Goal: Check status: Check status

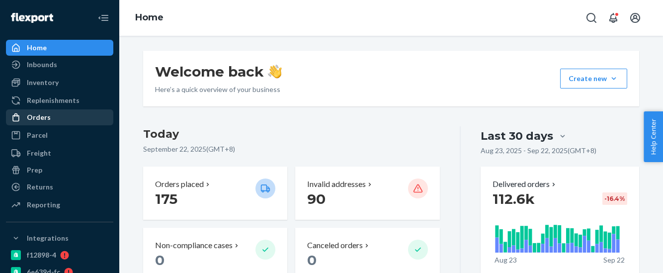
click at [53, 120] on div "Orders" at bounding box center [59, 117] width 105 height 14
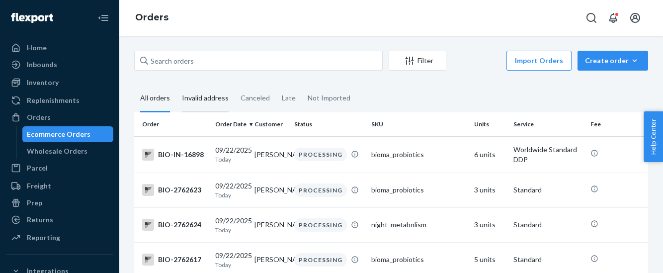
click at [215, 98] on div "Invalid address" at bounding box center [205, 98] width 47 height 27
click at [176, 85] on input "Invalid address" at bounding box center [176, 85] width 0 height 0
click at [207, 100] on div "Invalid address" at bounding box center [205, 98] width 47 height 27
click at [176, 85] on input "Invalid address" at bounding box center [176, 85] width 0 height 0
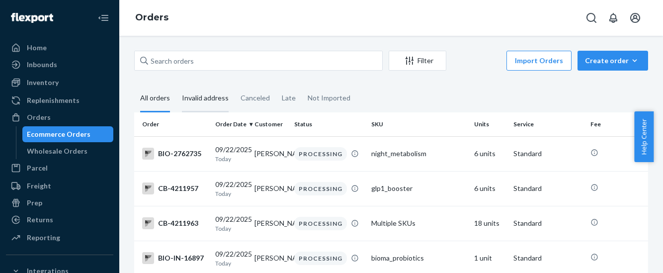
click at [202, 95] on div "Invalid address" at bounding box center [205, 98] width 47 height 27
click at [176, 85] on input "Invalid address" at bounding box center [176, 85] width 0 height 0
drag, startPoint x: 136, startPoint y: 17, endPoint x: 166, endPoint y: 37, distance: 35.8
click at [136, 17] on link "Orders" at bounding box center [151, 17] width 33 height 11
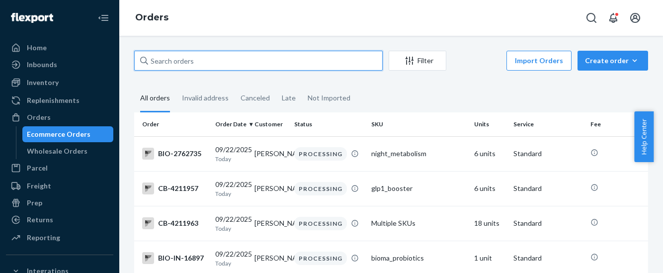
click at [167, 61] on input "text" at bounding box center [258, 61] width 248 height 20
paste input "4176691"
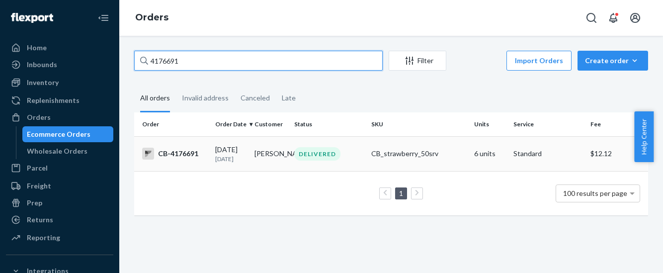
type input "4176691"
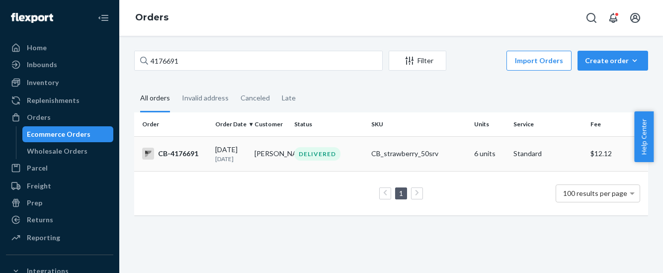
click at [180, 155] on div "CB-4176691" at bounding box center [174, 154] width 65 height 12
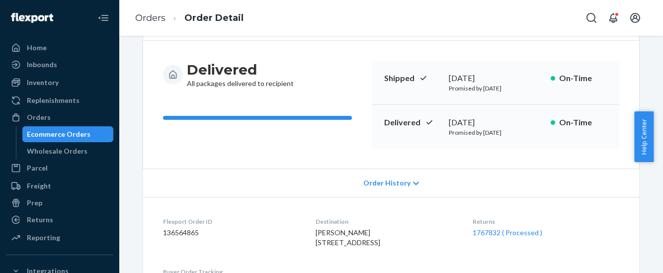
scroll to position [186, 0]
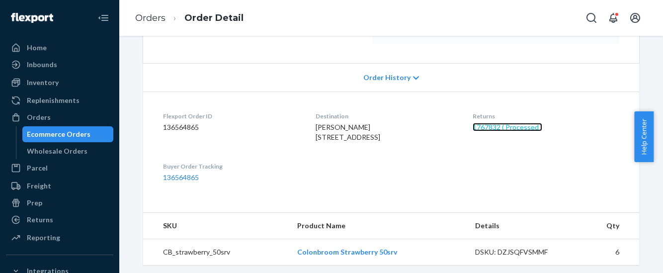
click at [518, 128] on link "1767832 ( Processed )" at bounding box center [507, 127] width 70 height 8
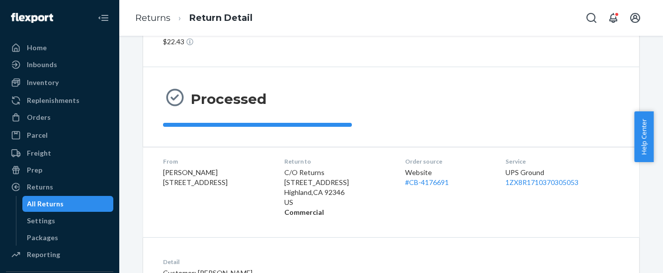
scroll to position [176, 0]
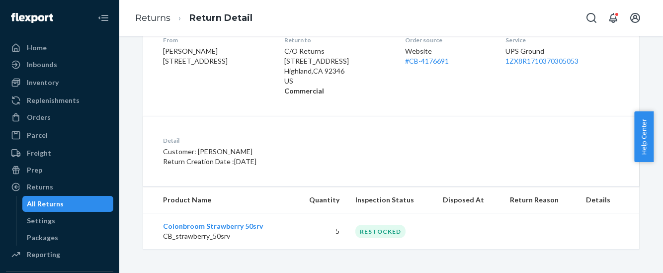
click at [379, 231] on div "RESTOCKED" at bounding box center [380, 231] width 50 height 13
click at [41, 50] on div "Home" at bounding box center [37, 48] width 20 height 10
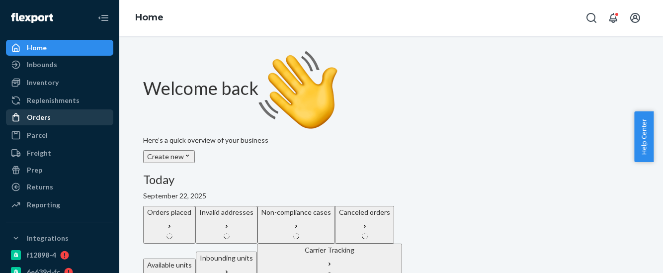
click at [52, 116] on div "Orders" at bounding box center [59, 117] width 105 height 14
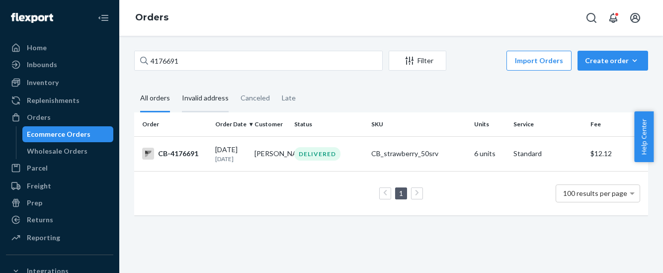
click at [212, 97] on div "Invalid address" at bounding box center [205, 98] width 47 height 27
click at [176, 85] on input "Invalid address" at bounding box center [176, 85] width 0 height 0
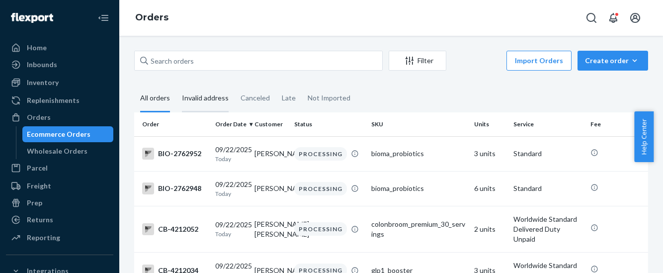
click at [200, 96] on div "Invalid address" at bounding box center [205, 98] width 47 height 27
click at [176, 85] on input "Invalid address" at bounding box center [176, 85] width 0 height 0
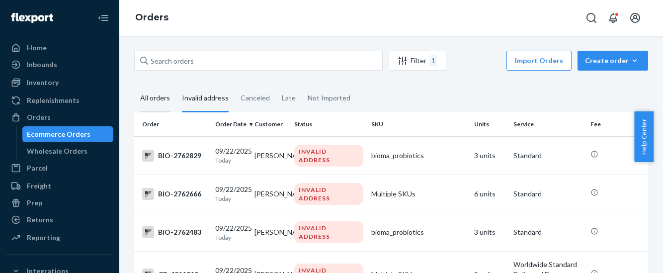
click at [158, 94] on div "All orders" at bounding box center [155, 98] width 30 height 27
click at [134, 85] on input "All orders" at bounding box center [134, 85] width 0 height 0
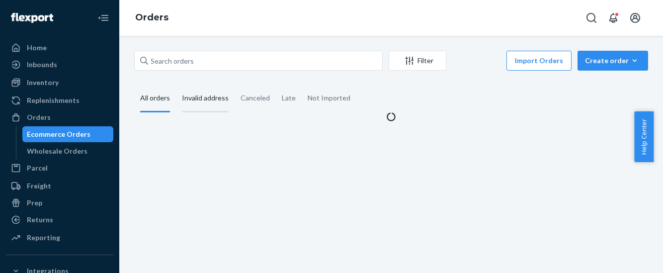
click at [207, 103] on div "Invalid address" at bounding box center [205, 98] width 47 height 27
click at [176, 85] on input "Invalid address" at bounding box center [176, 85] width 0 height 0
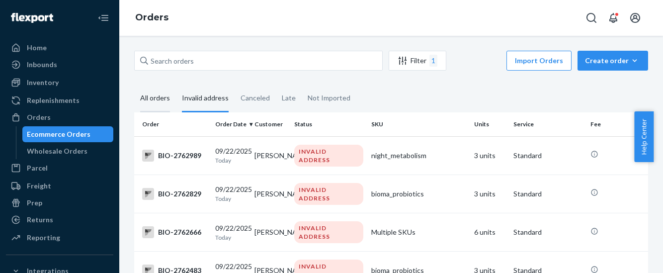
click at [156, 99] on div "All orders" at bounding box center [155, 98] width 30 height 27
click at [134, 85] on input "All orders" at bounding box center [134, 85] width 0 height 0
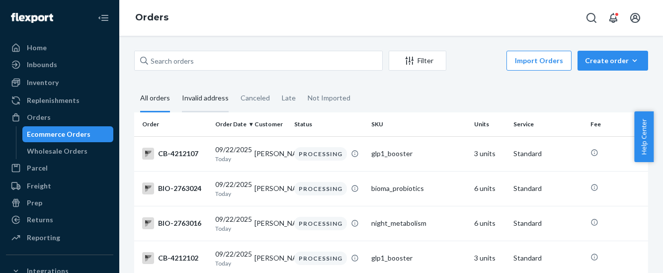
click at [211, 101] on div "Invalid address" at bounding box center [205, 98] width 47 height 27
click at [176, 85] on input "Invalid address" at bounding box center [176, 85] width 0 height 0
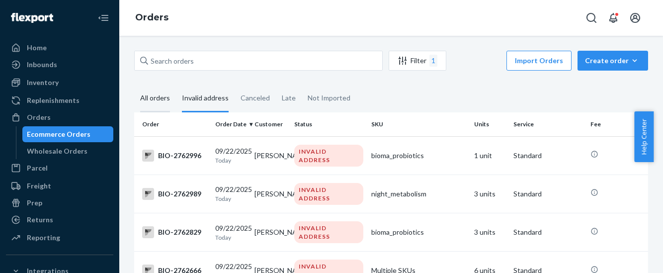
click at [161, 96] on div "All orders" at bounding box center [155, 98] width 30 height 27
click at [134, 85] on input "All orders" at bounding box center [134, 85] width 0 height 0
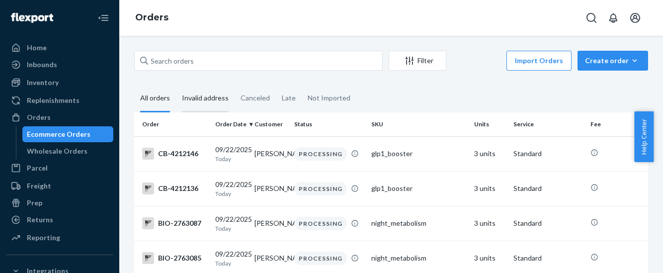
click at [213, 96] on div "Invalid address" at bounding box center [205, 98] width 47 height 27
click at [176, 85] on input "Invalid address" at bounding box center [176, 85] width 0 height 0
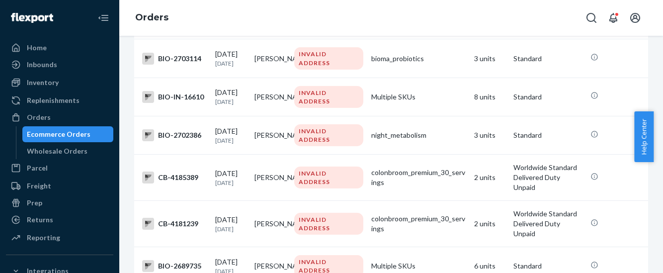
scroll to position [3105, 0]
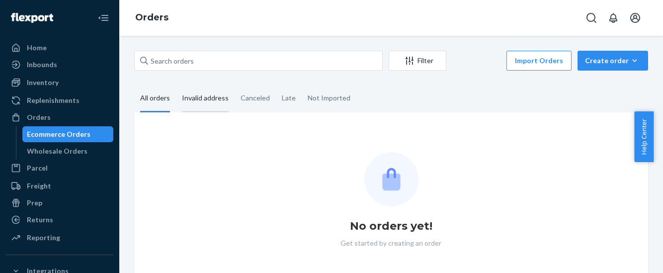
click at [212, 98] on div "Invalid address" at bounding box center [205, 98] width 47 height 27
click at [176, 85] on input "Invalid address" at bounding box center [176, 85] width 0 height 0
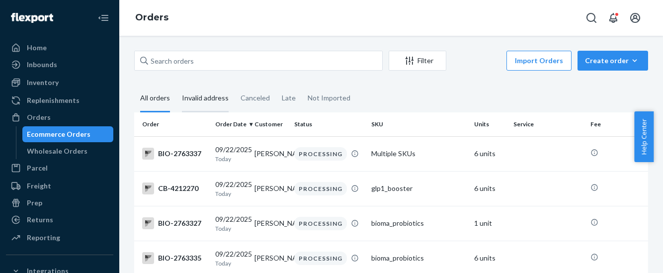
click at [201, 101] on div "Invalid address" at bounding box center [205, 98] width 47 height 27
click at [176, 85] on input "Invalid address" at bounding box center [176, 85] width 0 height 0
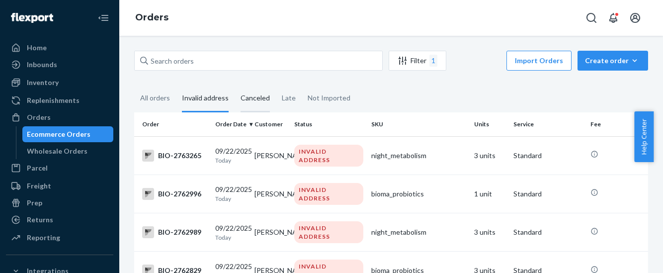
click at [257, 97] on div "Canceled" at bounding box center [254, 98] width 29 height 27
click at [234, 85] on input "Canceled" at bounding box center [234, 85] width 0 height 0
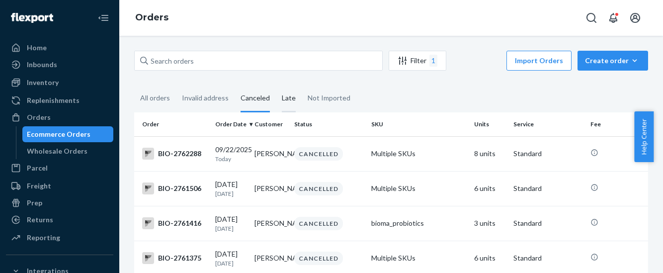
click at [286, 98] on div "Late" at bounding box center [289, 98] width 14 height 27
click at [276, 85] on input "Late" at bounding box center [276, 85] width 0 height 0
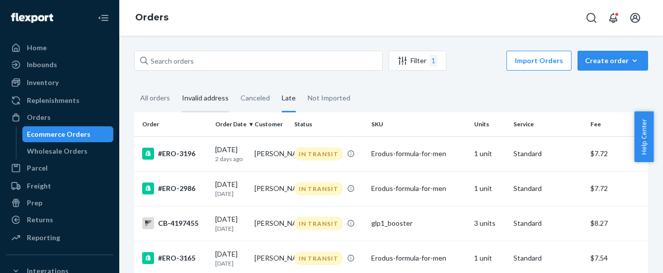
click at [206, 97] on div "Invalid address" at bounding box center [205, 98] width 47 height 27
click at [176, 85] on input "Invalid address" at bounding box center [176, 85] width 0 height 0
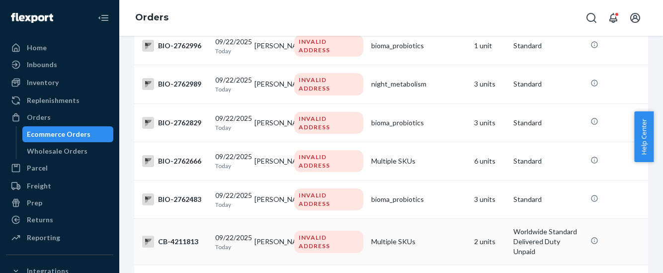
scroll to position [124, 0]
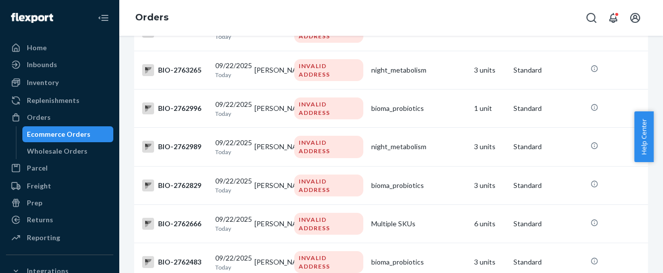
click at [377, 18] on div "Orders" at bounding box center [391, 18] width 544 height 36
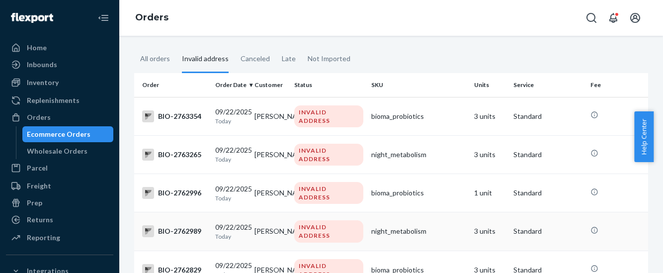
scroll to position [0, 0]
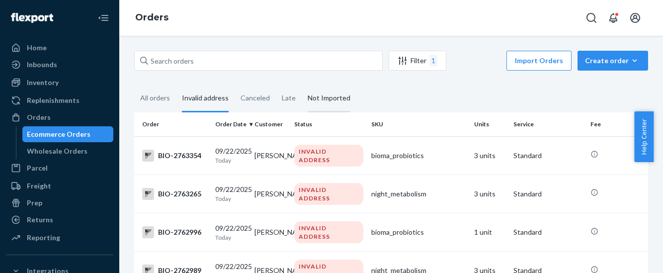
click at [320, 97] on div "Not Imported" at bounding box center [329, 98] width 43 height 27
click at [302, 85] on input "Not Imported" at bounding box center [302, 85] width 0 height 0
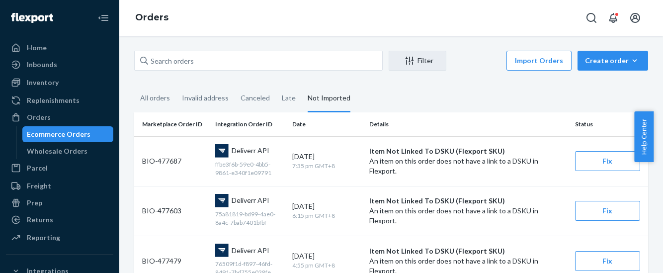
click at [423, 17] on div "Orders" at bounding box center [391, 18] width 544 height 36
click at [290, 101] on div "Late" at bounding box center [289, 98] width 14 height 27
click at [276, 85] on input "Late" at bounding box center [276, 85] width 0 height 0
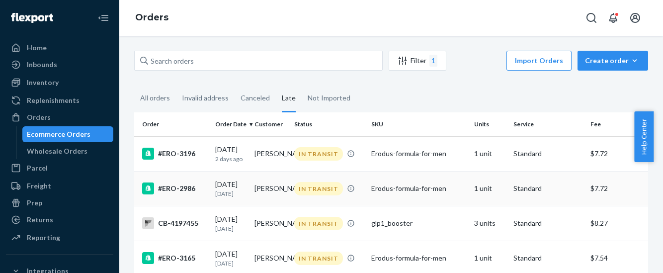
scroll to position [62, 0]
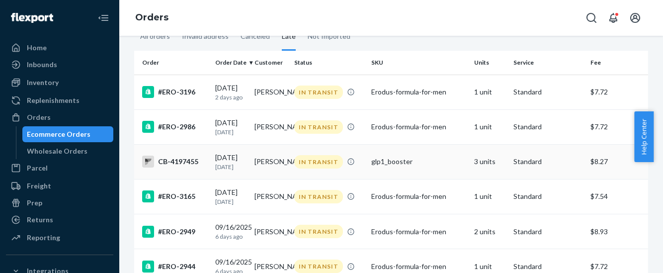
click at [186, 165] on div "CB-4197455" at bounding box center [174, 161] width 65 height 12
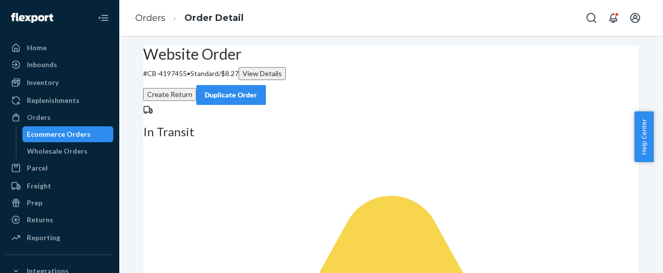
click at [188, 80] on p "# CB-4197455 • Standard / $8.27 View Details" at bounding box center [391, 73] width 496 height 13
copy p "4197455"
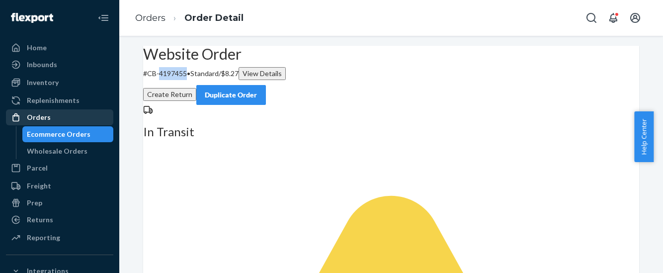
click at [46, 117] on div "Orders" at bounding box center [39, 117] width 24 height 10
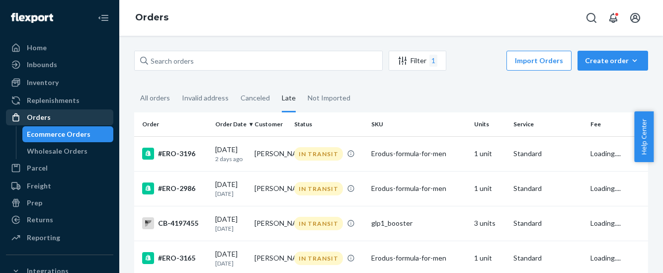
click at [44, 116] on div "Orders" at bounding box center [39, 117] width 24 height 10
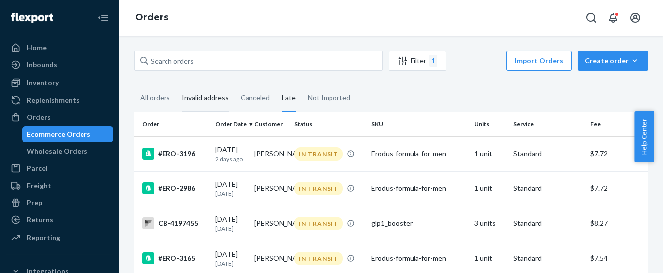
click at [213, 103] on div "Invalid address" at bounding box center [205, 98] width 47 height 27
click at [176, 85] on input "Invalid address" at bounding box center [176, 85] width 0 height 0
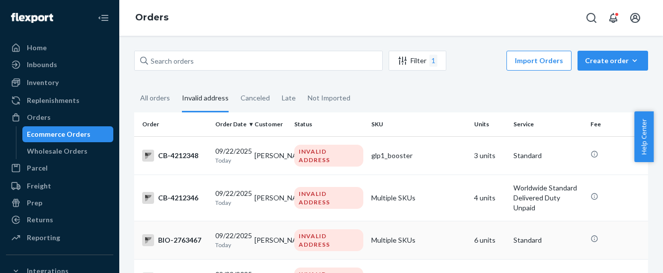
click at [184, 241] on div "BIO-2763467" at bounding box center [174, 240] width 65 height 12
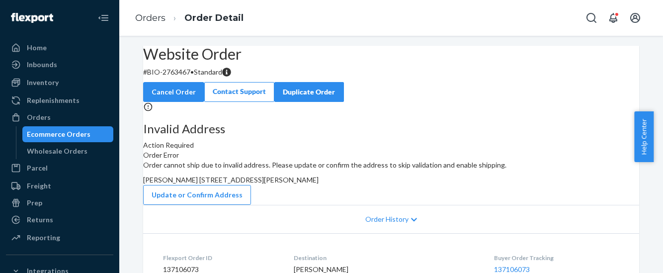
click at [184, 77] on p "# BIO-2763467 • Standard" at bounding box center [391, 72] width 496 height 10
copy p "2763467"
click at [311, 23] on div "Orders Order Detail" at bounding box center [391, 18] width 544 height 36
